Goal: Information Seeking & Learning: Check status

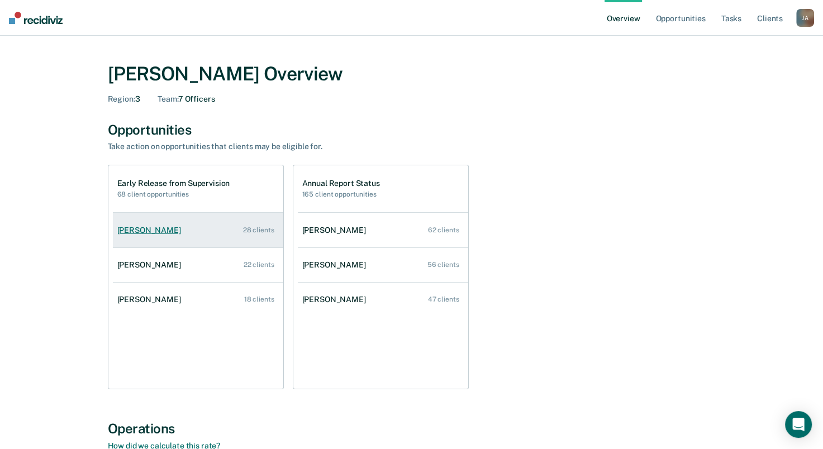
click at [241, 227] on link "[PERSON_NAME] 28 clients" at bounding box center [198, 230] width 170 height 32
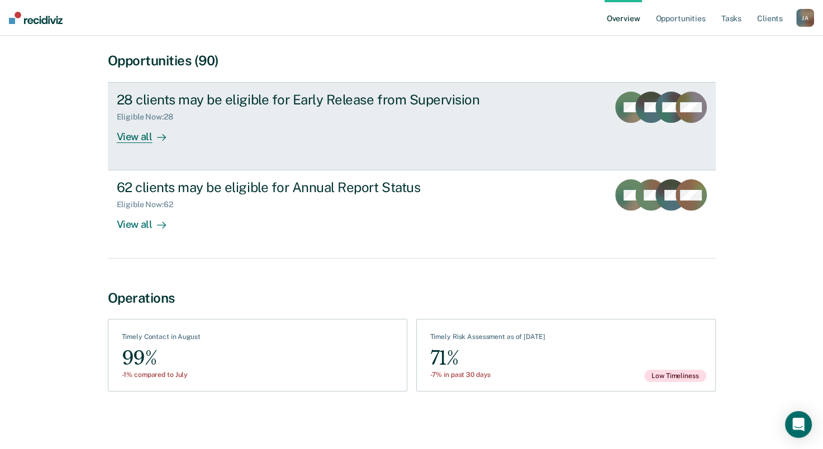
scroll to position [96, 0]
click at [294, 153] on link "28 clients may be eligible for Early Release from Supervision Eligible Now : 28…" at bounding box center [412, 126] width 608 height 88
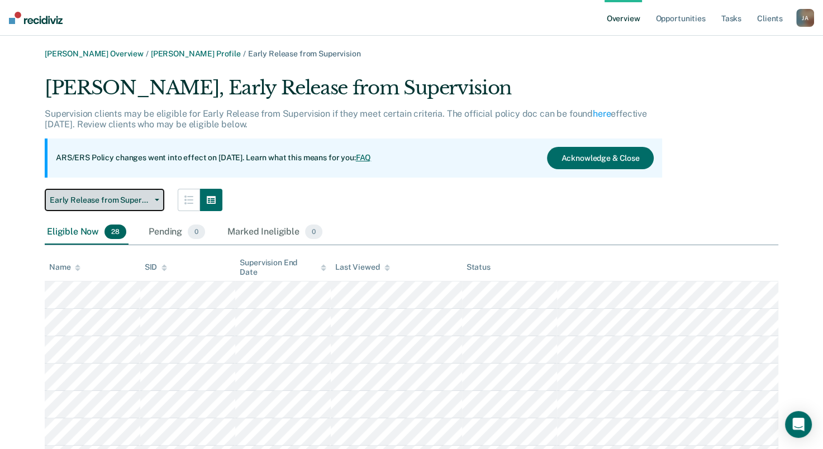
click at [160, 202] on button "Early Release from Supervision" at bounding box center [105, 200] width 120 height 22
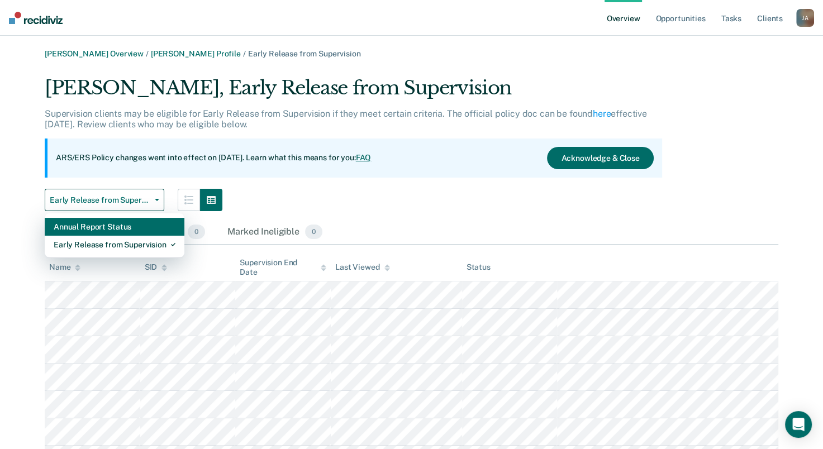
click at [138, 226] on div "Annual Report Status" at bounding box center [115, 227] width 122 height 18
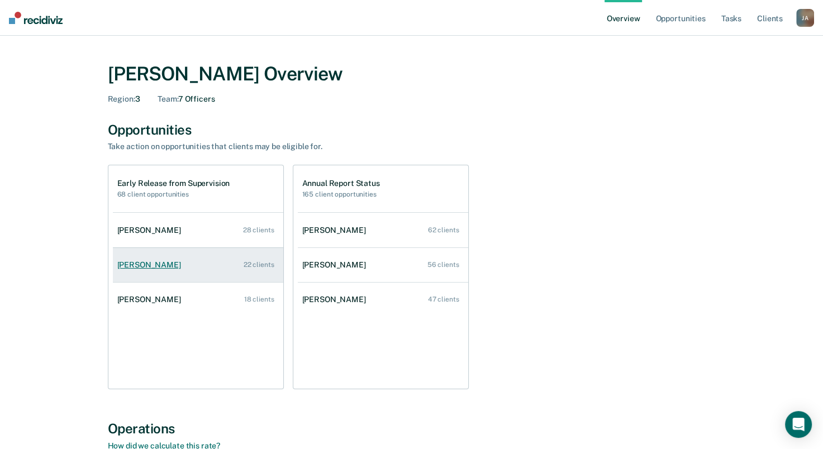
click at [206, 264] on link "[PERSON_NAME] 22 clients" at bounding box center [198, 265] width 170 height 32
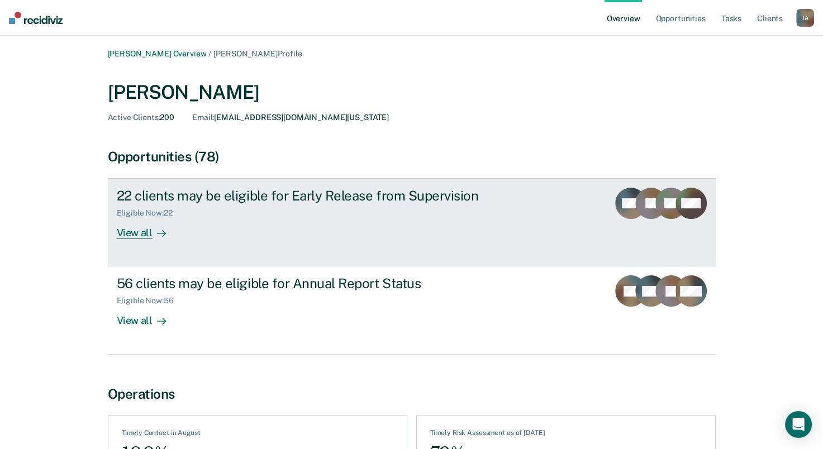
click at [134, 235] on div "View all" at bounding box center [148, 229] width 63 height 22
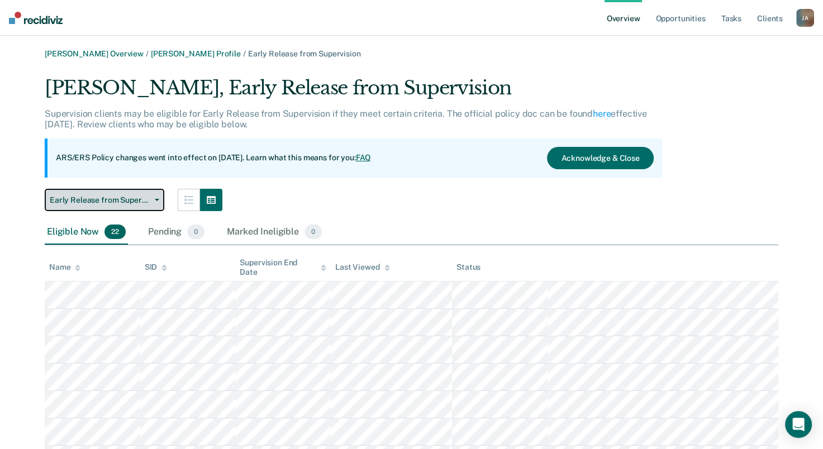
click at [93, 203] on span "Early Release from Supervision" at bounding box center [100, 199] width 101 height 9
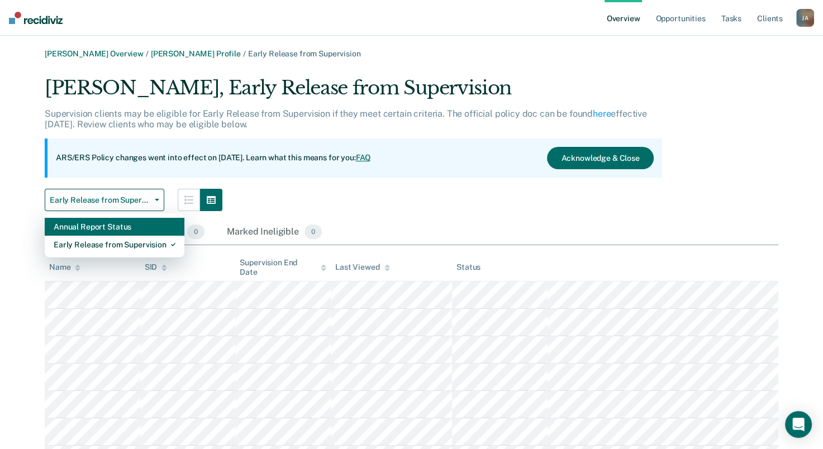
drag, startPoint x: 102, startPoint y: 223, endPoint x: 366, endPoint y: 214, distance: 264.4
click at [102, 223] on div "Annual Report Status" at bounding box center [115, 227] width 122 height 18
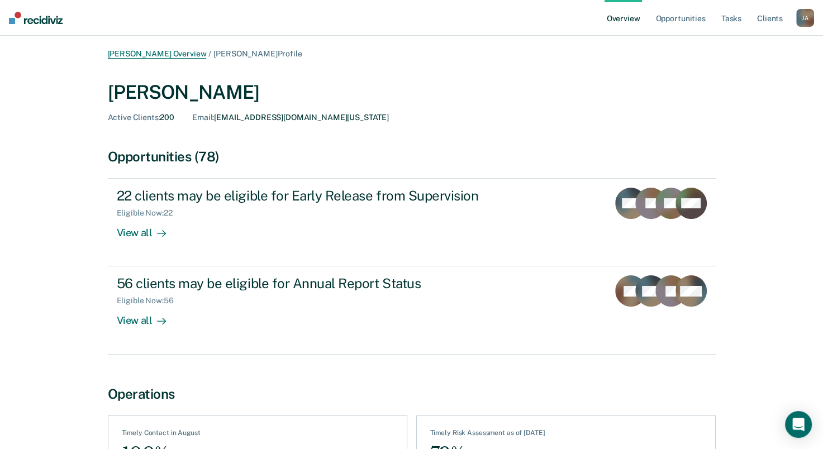
click at [181, 52] on link "[PERSON_NAME] Overview" at bounding box center [157, 53] width 99 height 9
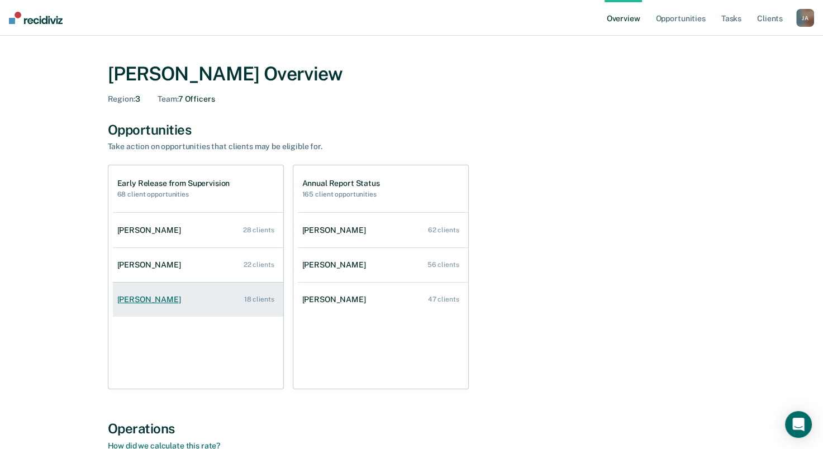
click at [134, 299] on div "[PERSON_NAME]" at bounding box center [151, 299] width 68 height 9
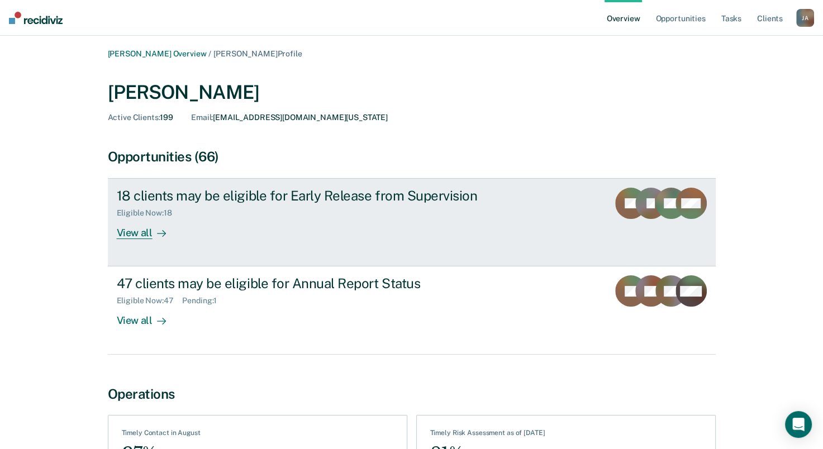
click at [121, 222] on div "View all" at bounding box center [148, 229] width 63 height 22
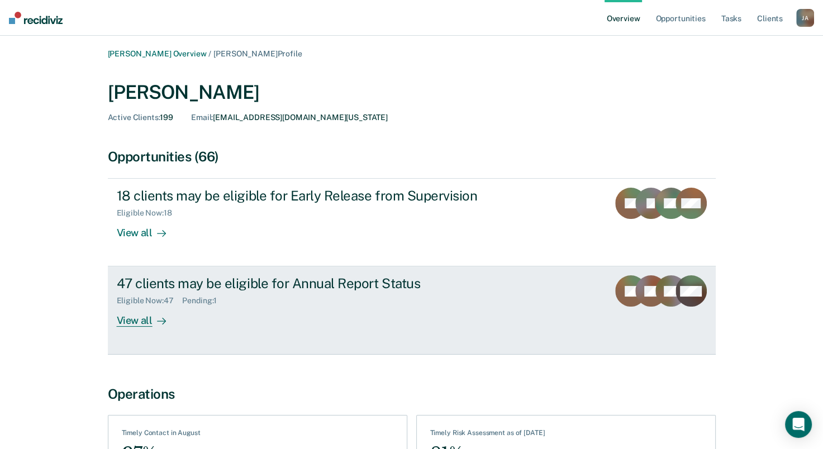
click at [119, 323] on div "View all" at bounding box center [148, 317] width 63 height 22
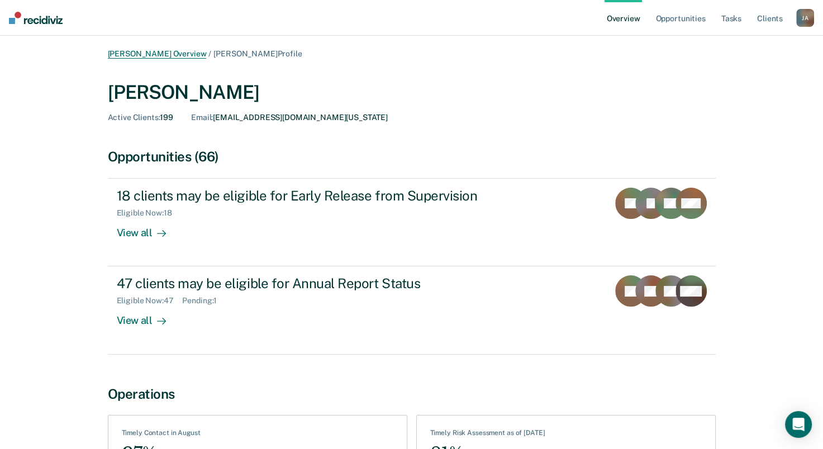
click at [190, 55] on link "[PERSON_NAME] Overview" at bounding box center [157, 53] width 99 height 9
